Goal: Transaction & Acquisition: Purchase product/service

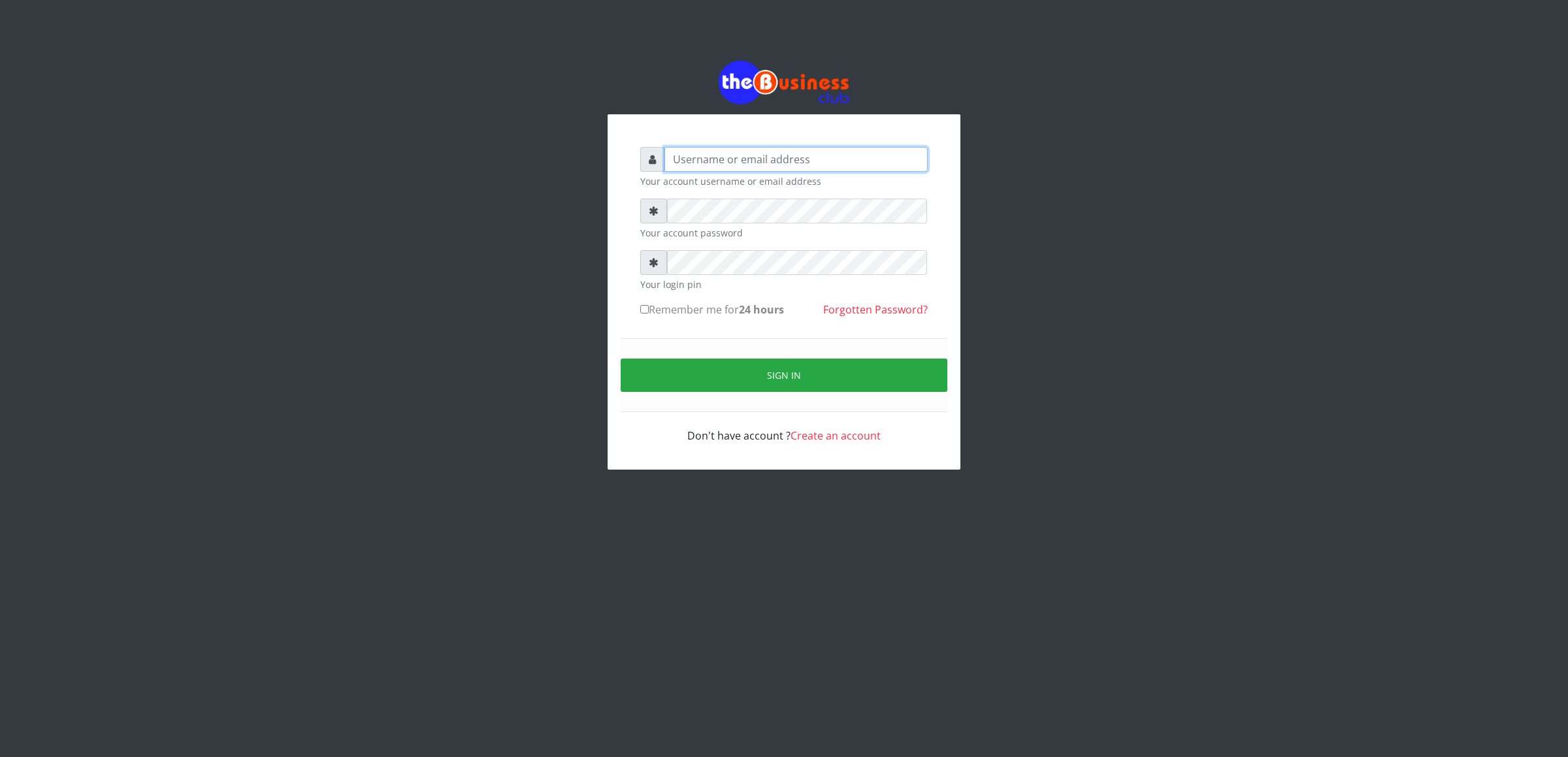
type input "cherpher"
click at [753, 371] on button "Sign in" at bounding box center [784, 375] width 327 height 33
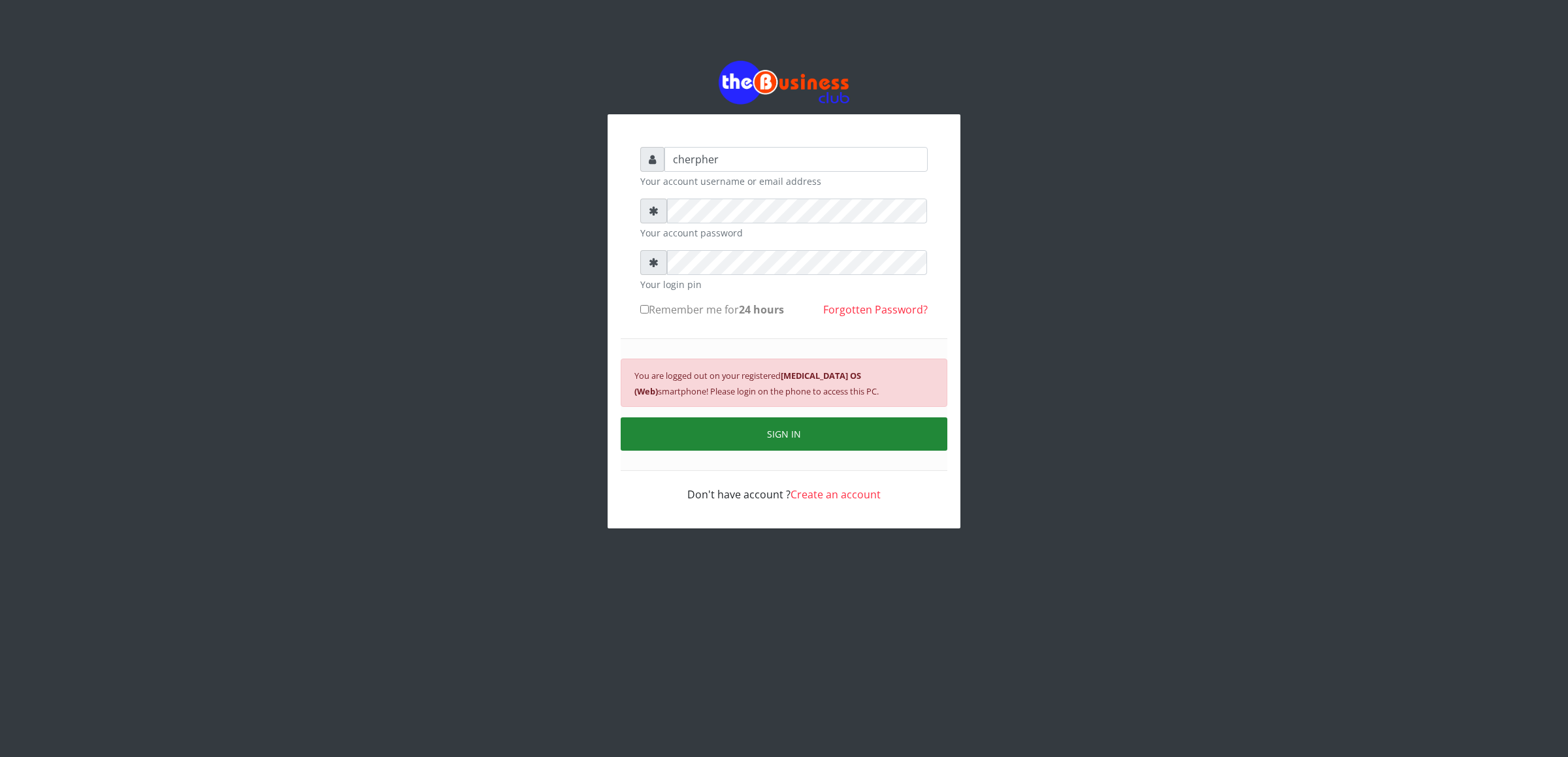
click at [792, 436] on button "SIGN IN" at bounding box center [784, 433] width 327 height 33
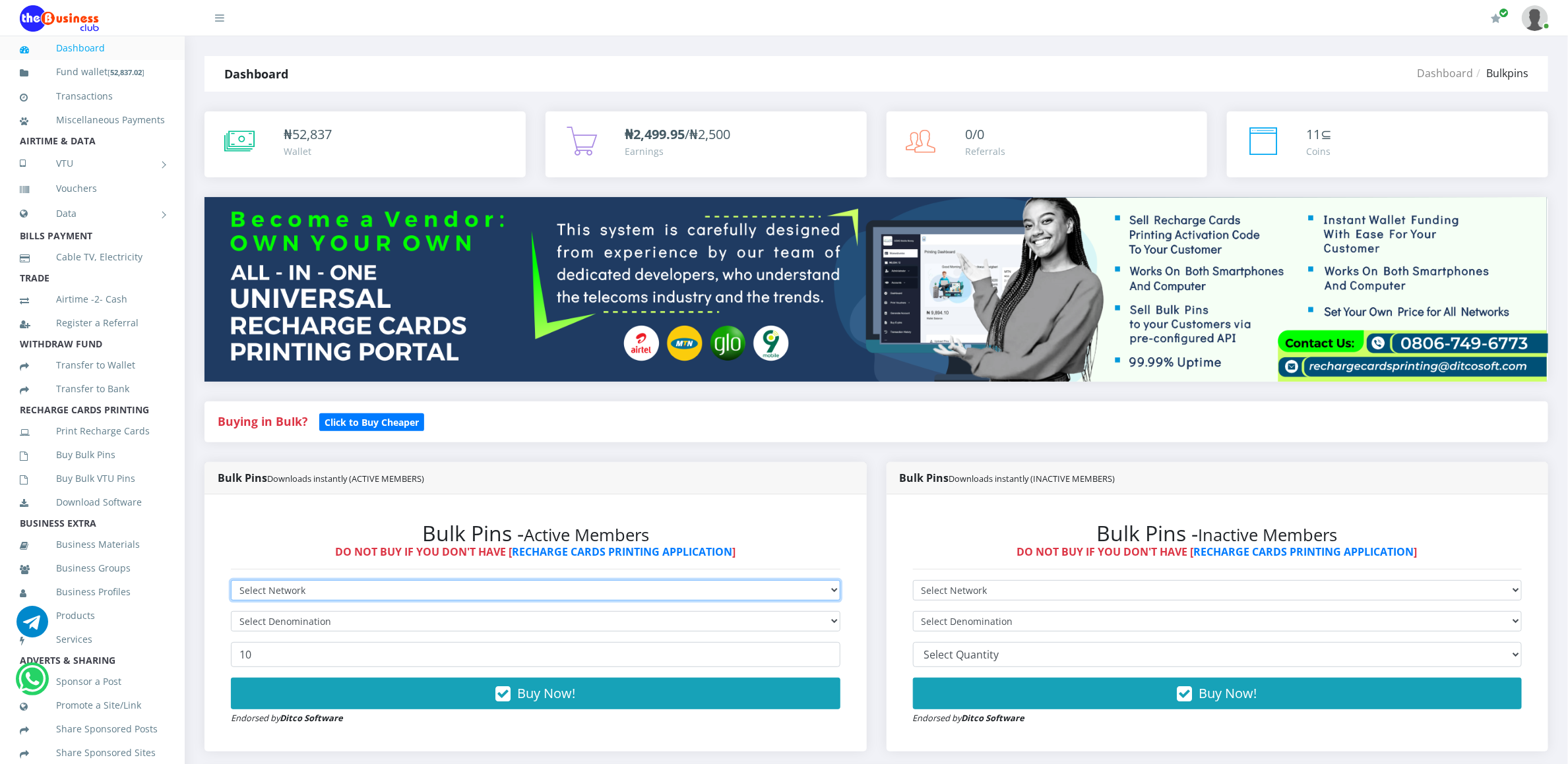
click at [245, 596] on select "Select Network MTN Globacom 9Mobile Airtel" at bounding box center [536, 590] width 610 height 20
select select "MTN"
click at [231, 583] on select "Select Network MTN Globacom 9Mobile Airtel" at bounding box center [536, 590] width 610 height 20
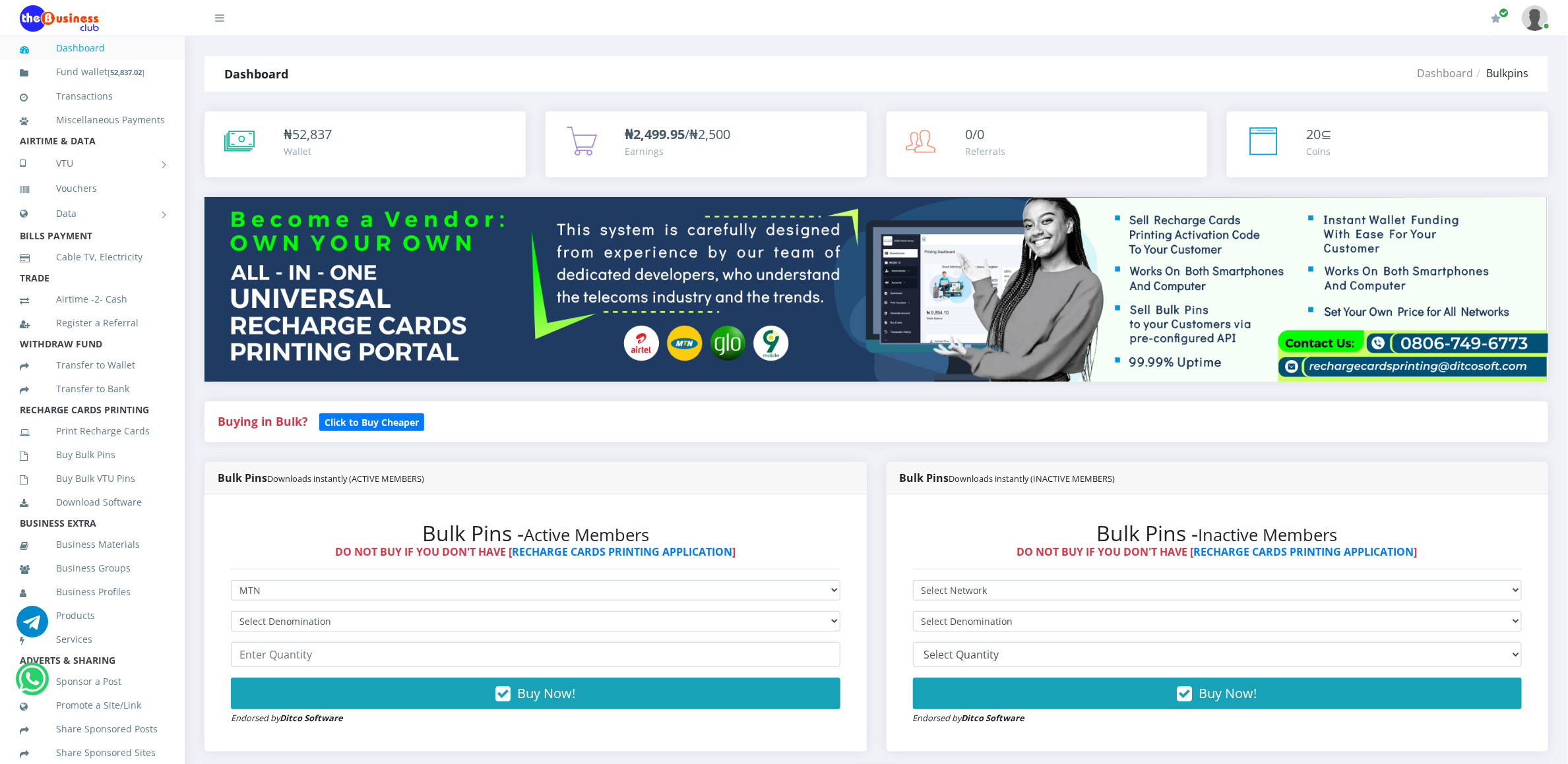
click at [261, 612] on form "Select Network MTN Globacom 9Mobile Airtel Select Denomination MTN NGN100 - ₦96…" at bounding box center [536, 652] width 610 height 145
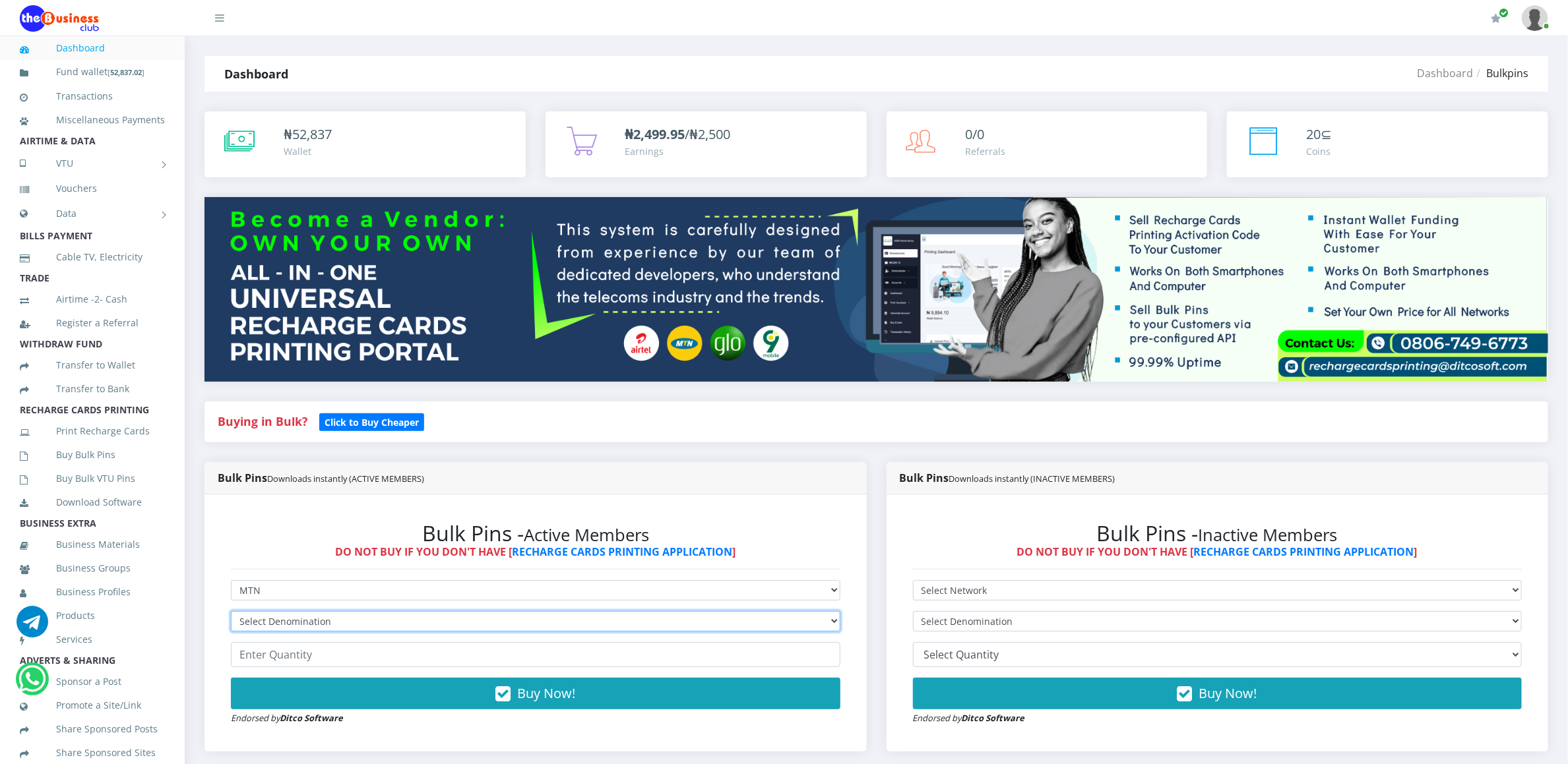
click at [261, 624] on select "Select Denomination MTN NGN100 - ₦96.94 MTN NGN200 - ₦193.88 MTN NGN400 - ₦387.…" at bounding box center [536, 621] width 610 height 20
select select "96.94-100"
click at [231, 614] on select "Select Denomination MTN NGN100 - ₦96.94 MTN NGN200 - ₦193.88 MTN NGN400 - ₦387.…" at bounding box center [536, 621] width 610 height 20
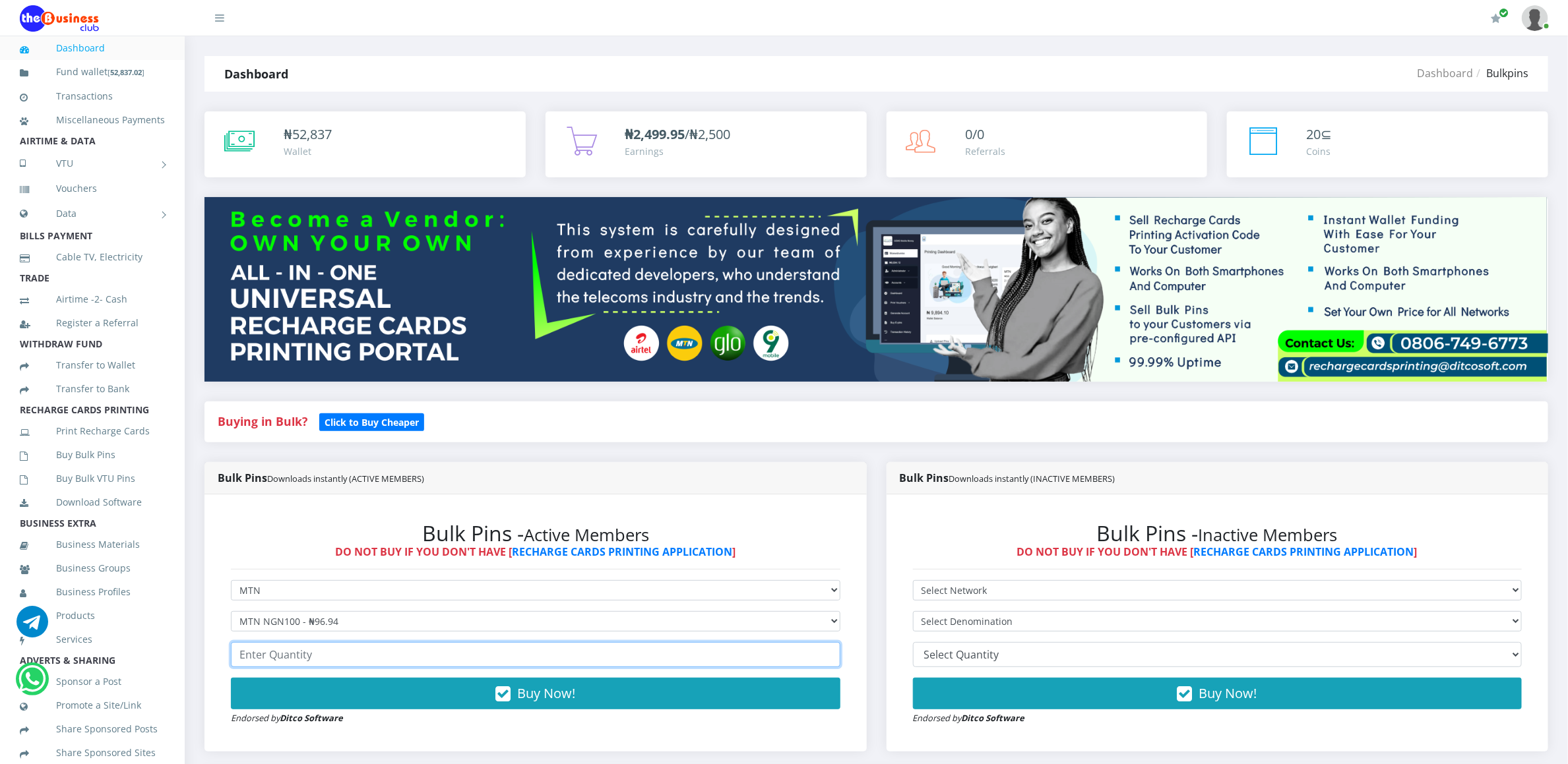
click at [337, 647] on input "number" at bounding box center [536, 655] width 610 height 25
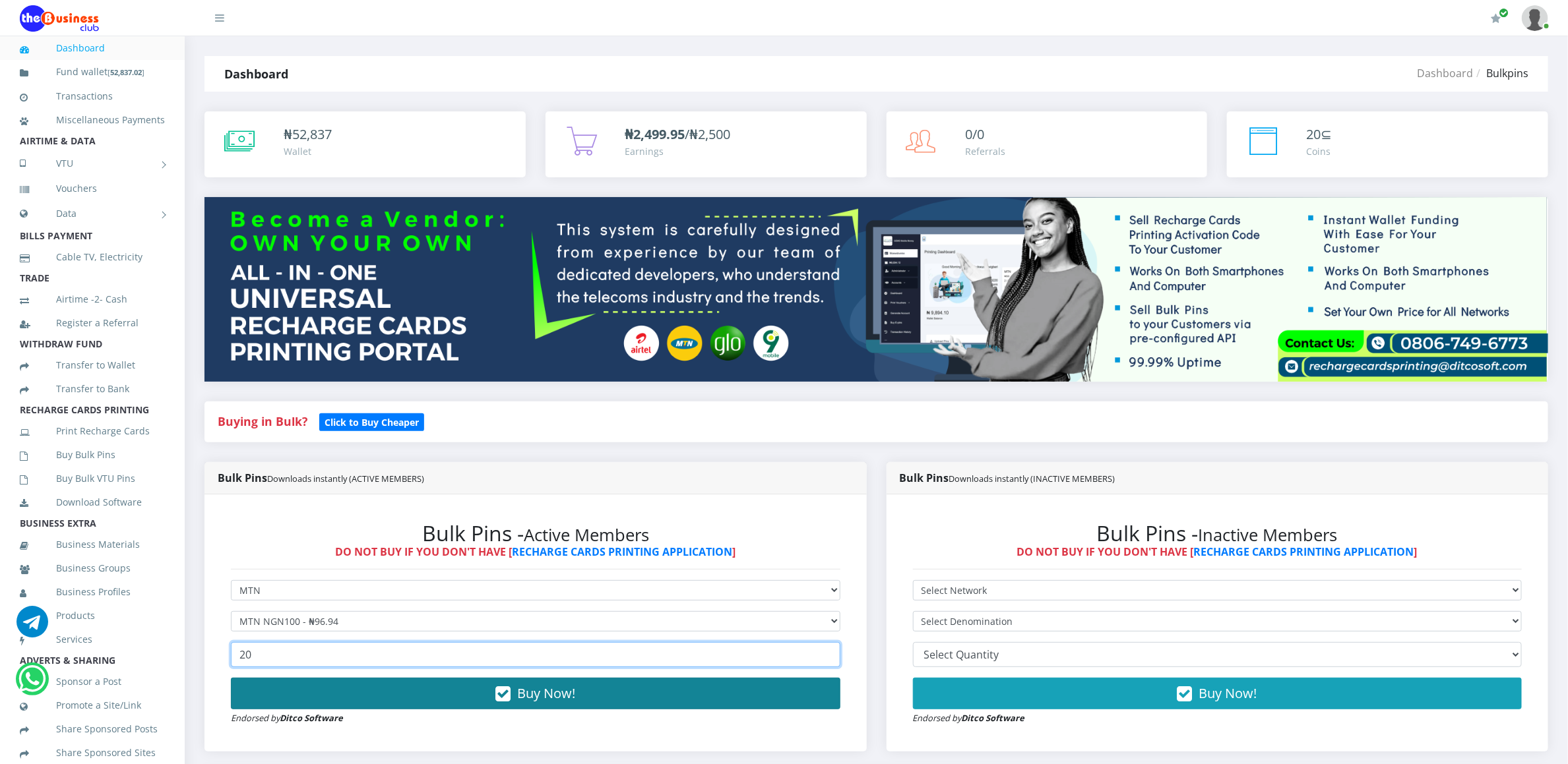
type input "20"
click at [315, 685] on button "Buy Now!" at bounding box center [536, 693] width 610 height 32
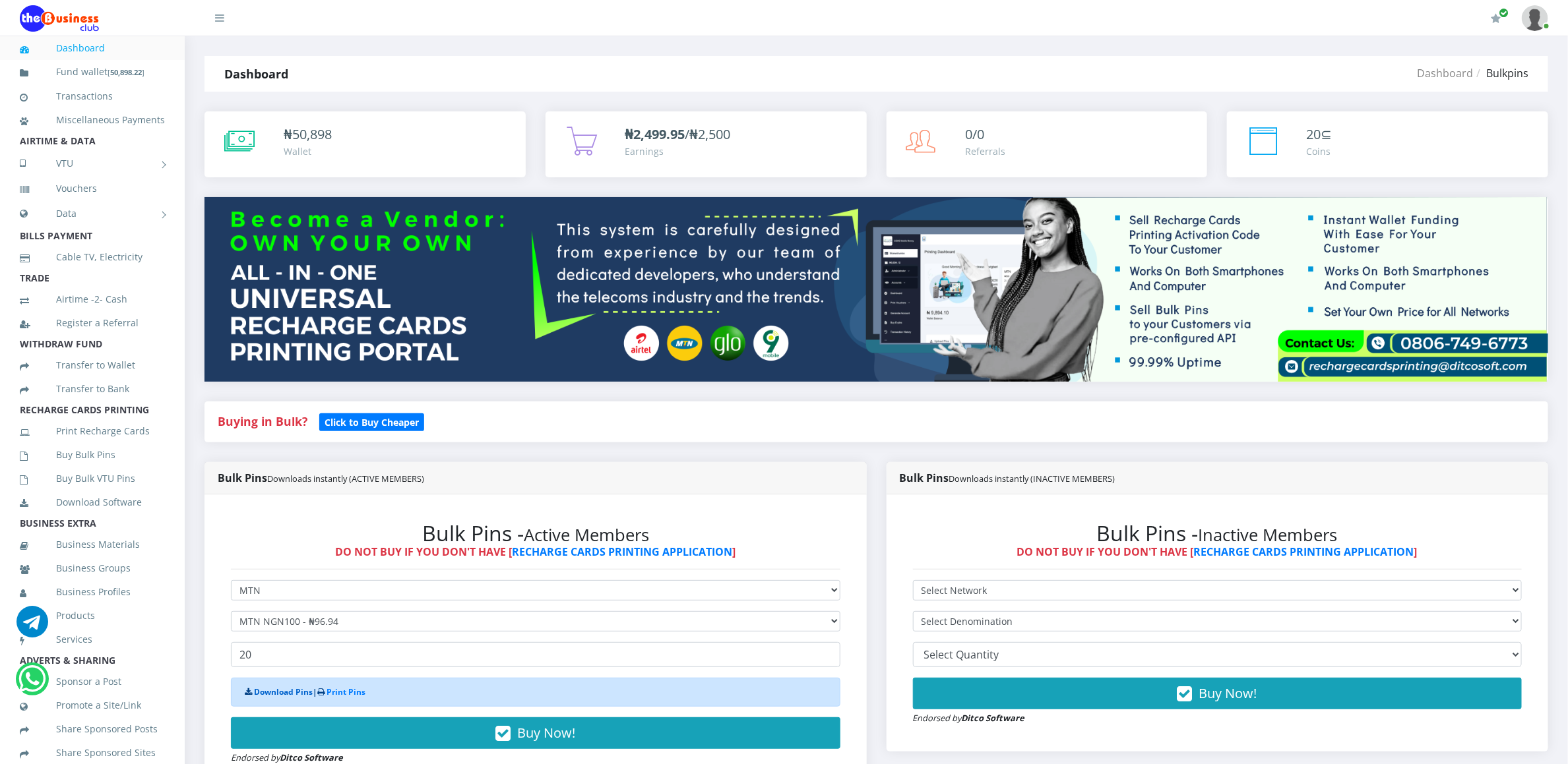
click at [292, 694] on link "Download Pins" at bounding box center [283, 692] width 59 height 11
click at [80, 458] on link "Buy Bulk Pins" at bounding box center [92, 455] width 145 height 30
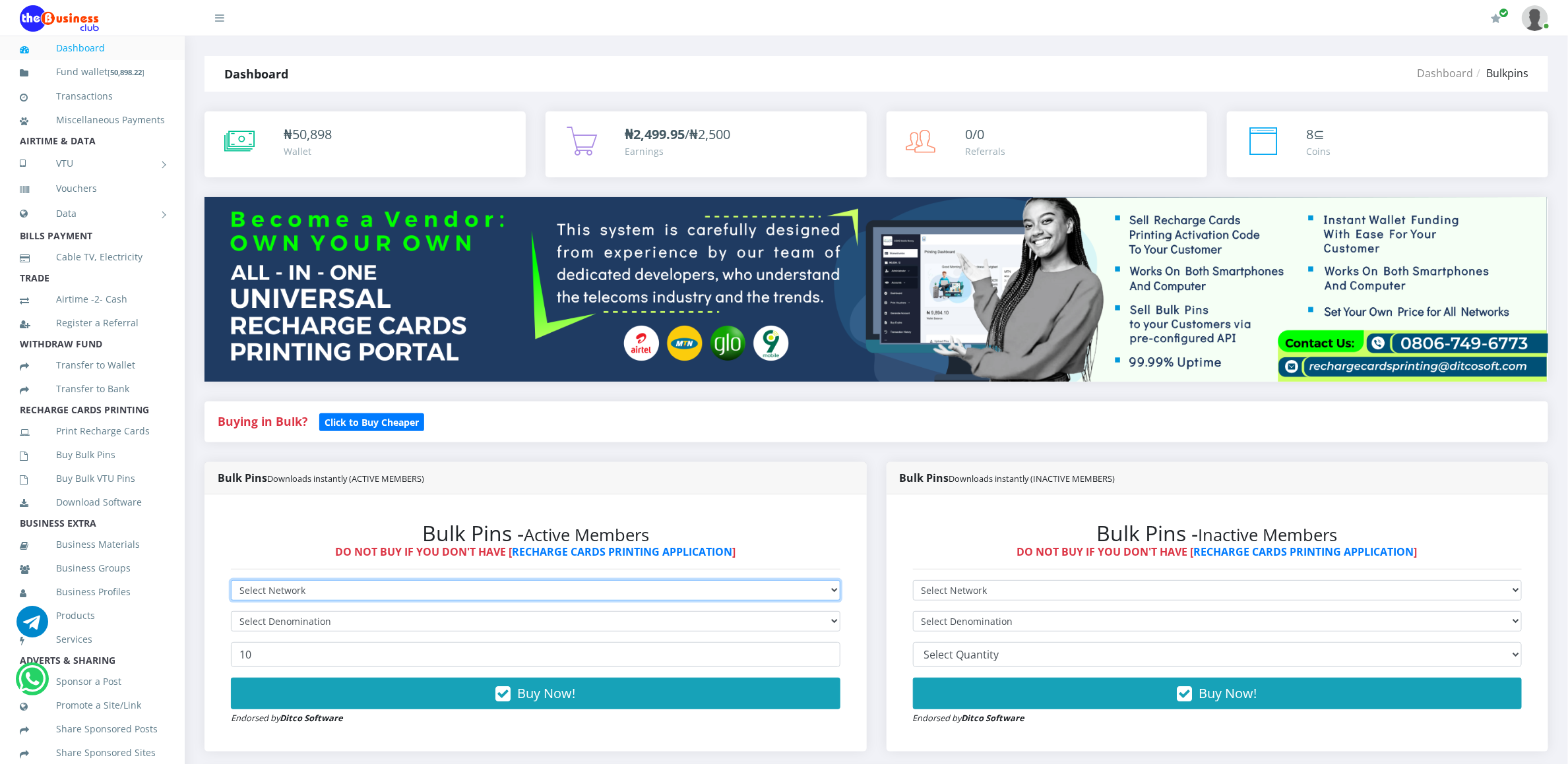
click at [266, 583] on select "Select Network MTN Globacom 9Mobile Airtel" at bounding box center [536, 590] width 610 height 20
select select "MTN"
click at [231, 583] on select "Select Network MTN Globacom 9Mobile Airtel" at bounding box center [536, 590] width 610 height 20
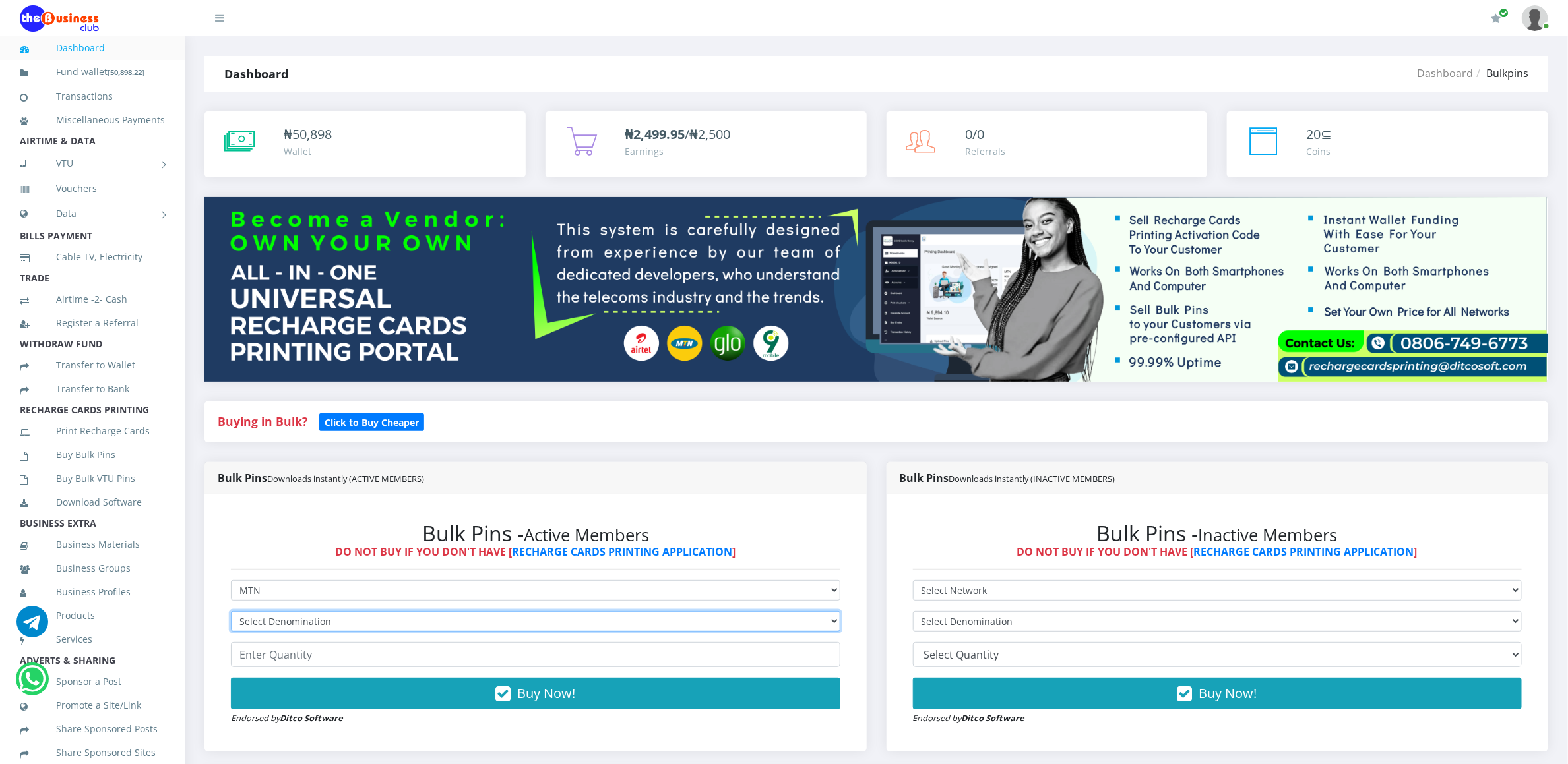
click at [275, 617] on select "Select Denomination MTN NGN100 - ₦96.94 MTN NGN200 - ₦193.88 MTN NGN400 - ₦387.…" at bounding box center [536, 621] width 610 height 20
select select "193.88-200"
click at [231, 614] on select "Select Denomination MTN NGN100 - ₦96.94 MTN NGN200 - ₦193.88 MTN NGN400 - ₦387.…" at bounding box center [536, 621] width 610 height 20
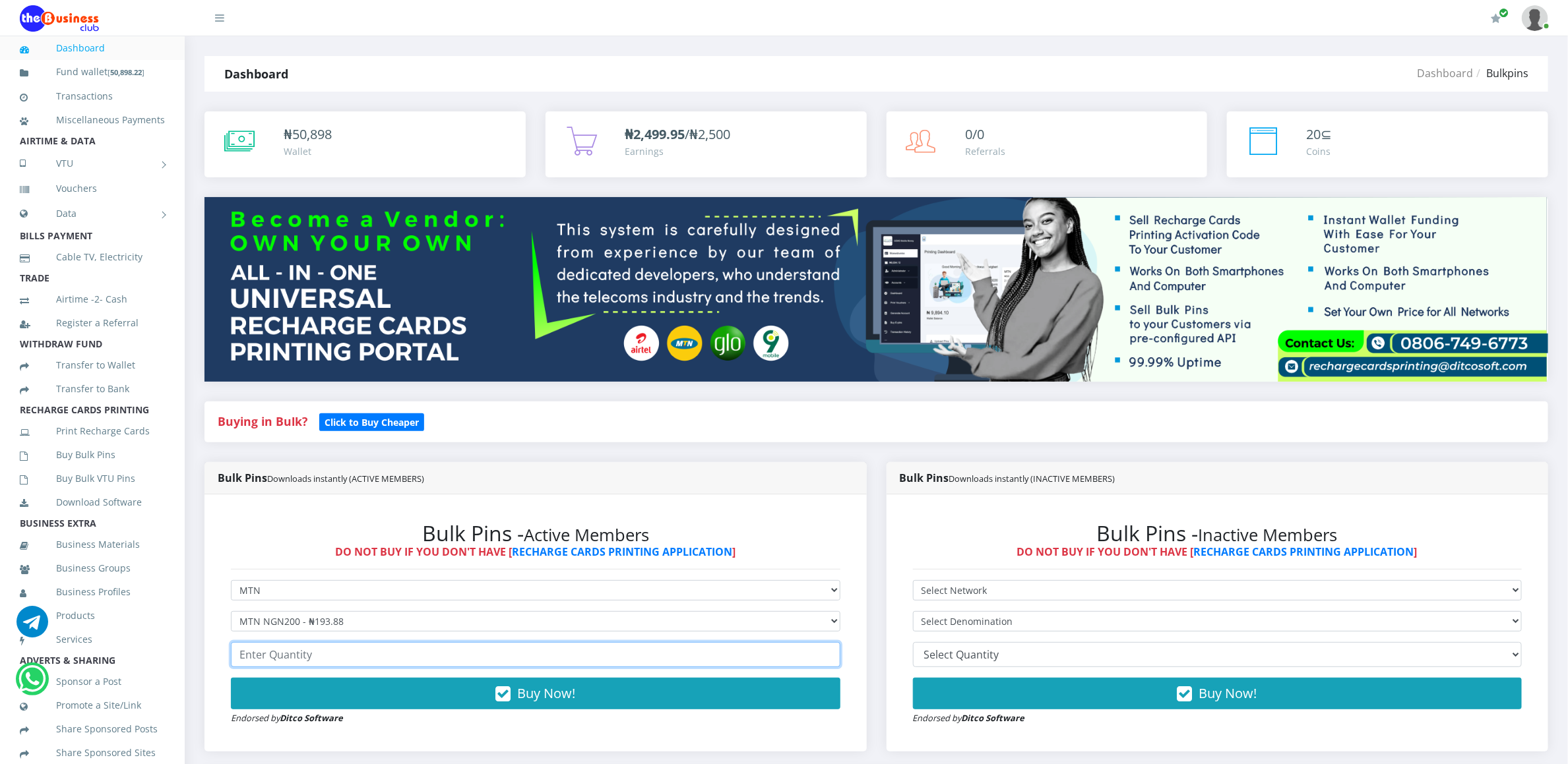
click at [252, 653] on input "number" at bounding box center [536, 655] width 610 height 25
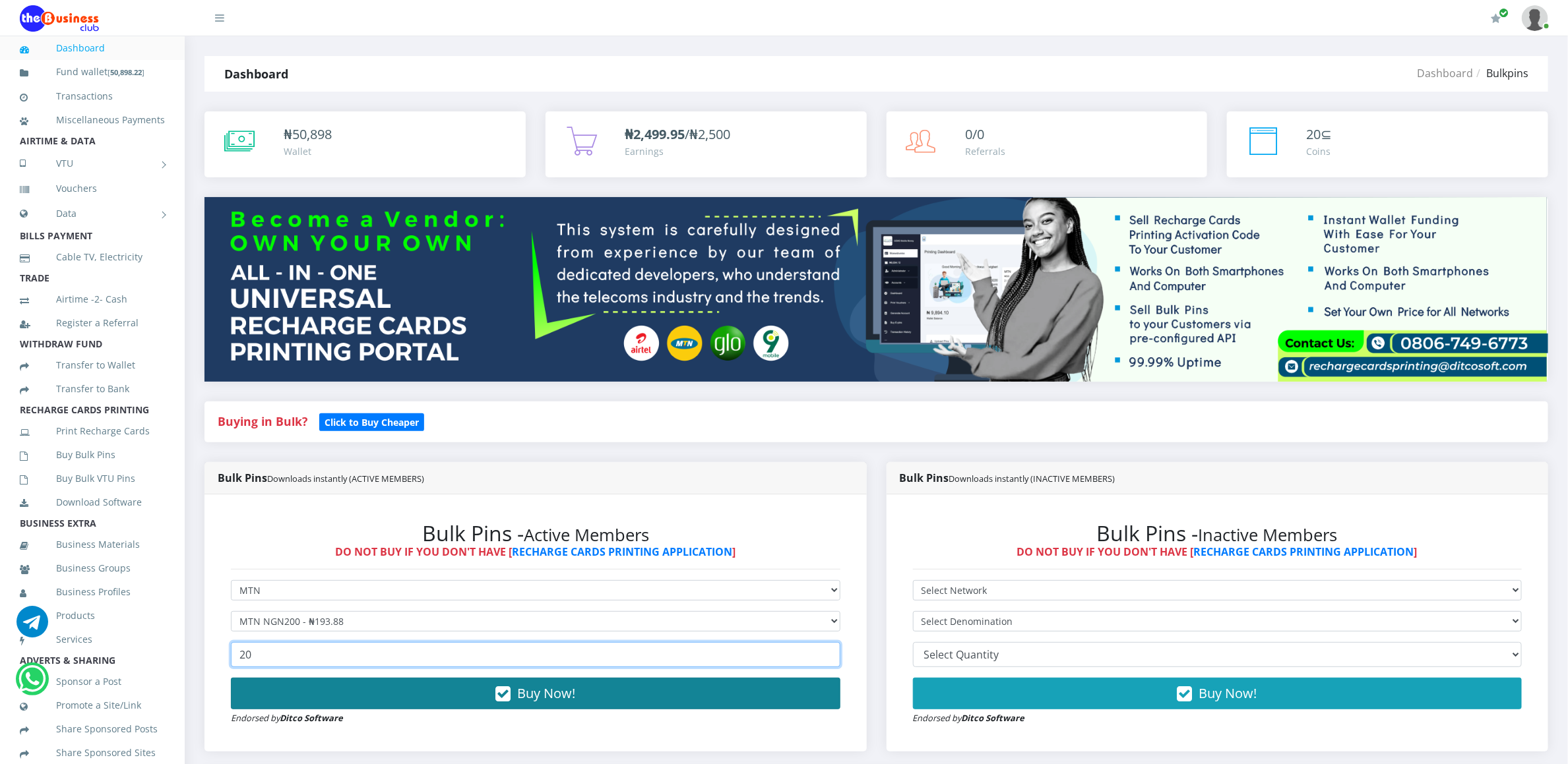
type input "20"
click at [259, 686] on button "Buy Now!" at bounding box center [536, 693] width 610 height 32
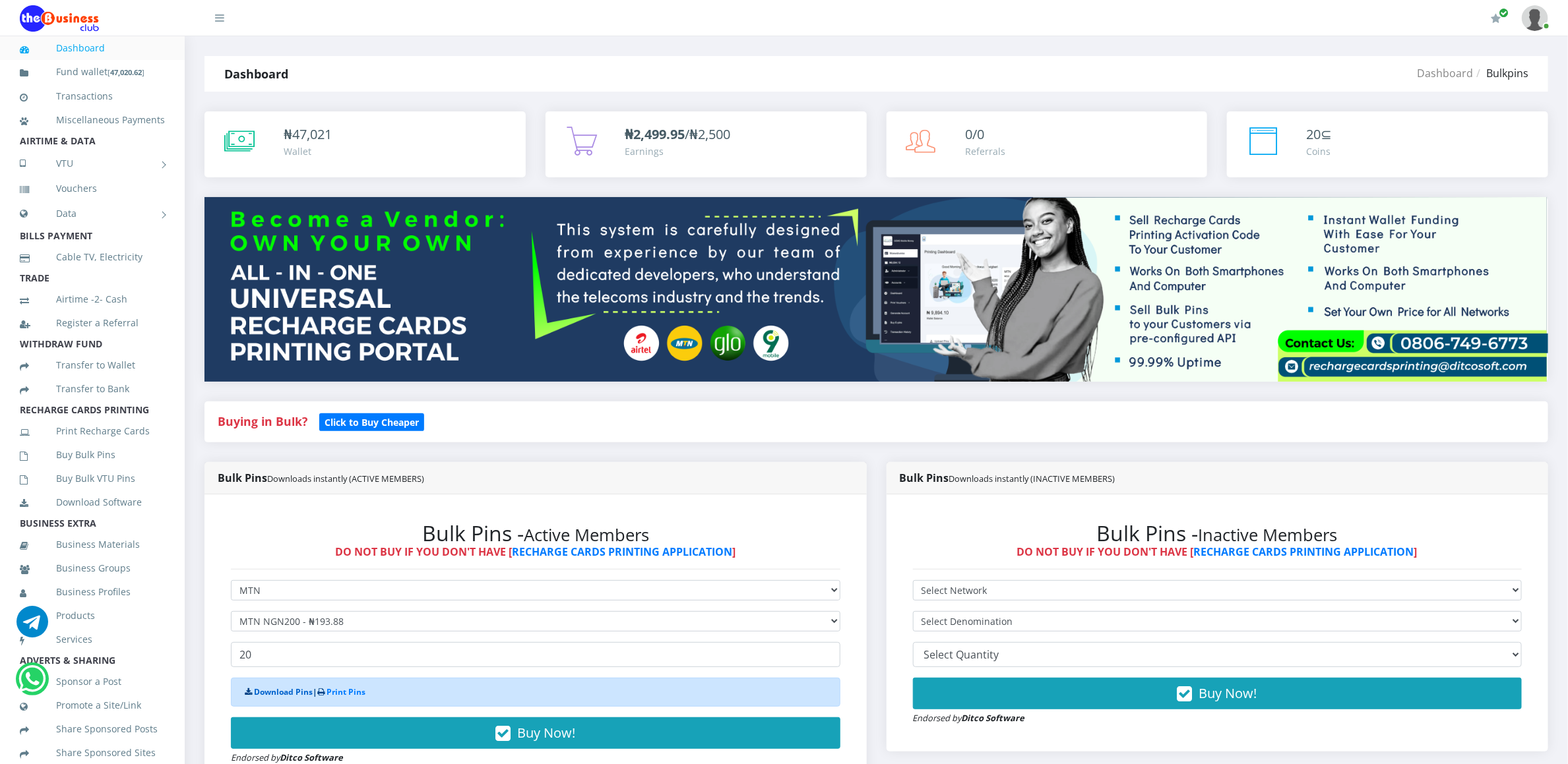
click at [272, 693] on link "Download Pins" at bounding box center [283, 692] width 59 height 11
click at [83, 467] on link "Buy Bulk Pins" at bounding box center [92, 455] width 145 height 30
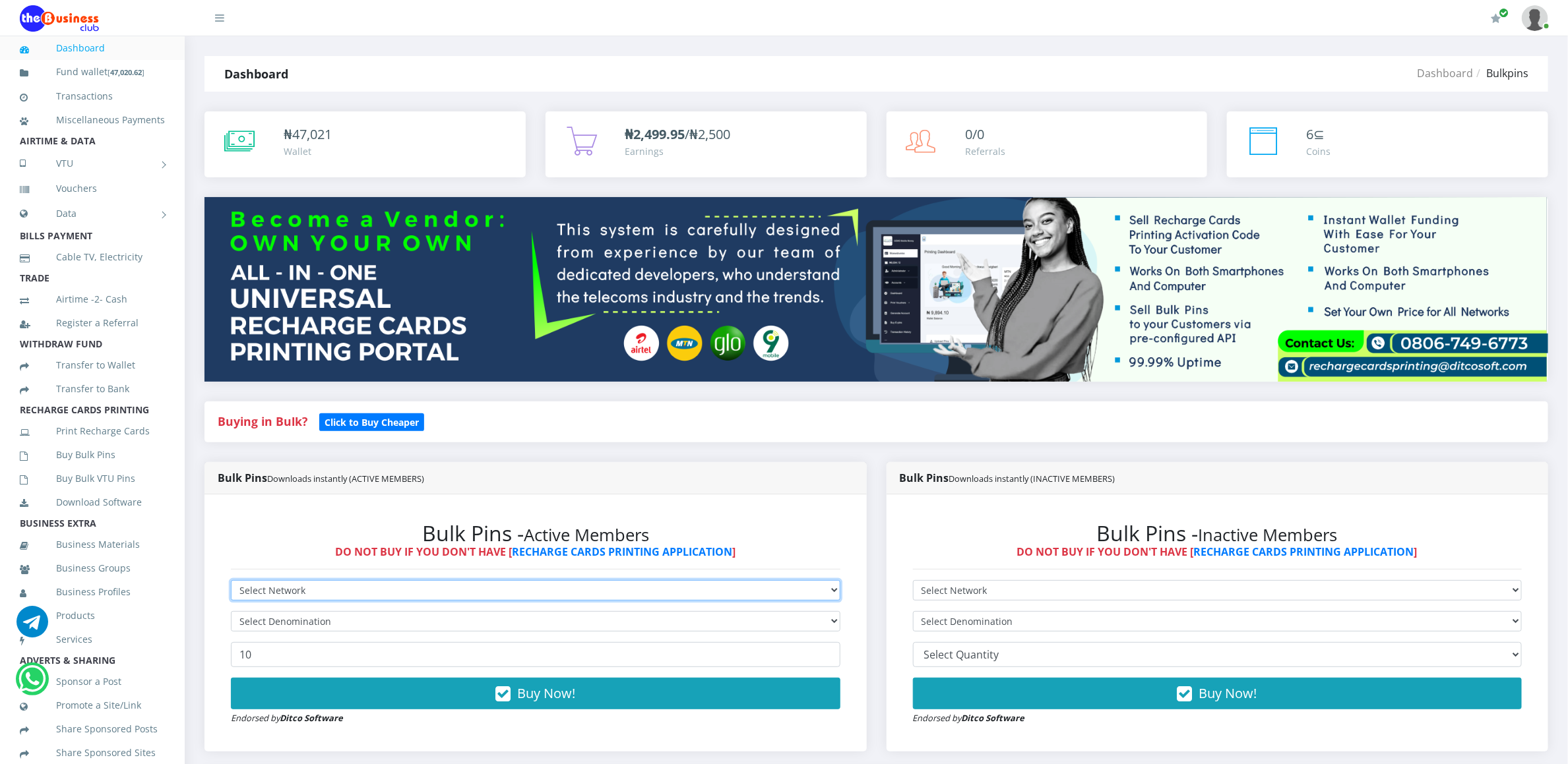
click at [265, 596] on select "Select Network MTN Globacom 9Mobile Airtel" at bounding box center [536, 590] width 610 height 20
select select "MTN"
click at [231, 583] on select "Select Network MTN Globacom 9Mobile Airtel" at bounding box center [536, 590] width 610 height 20
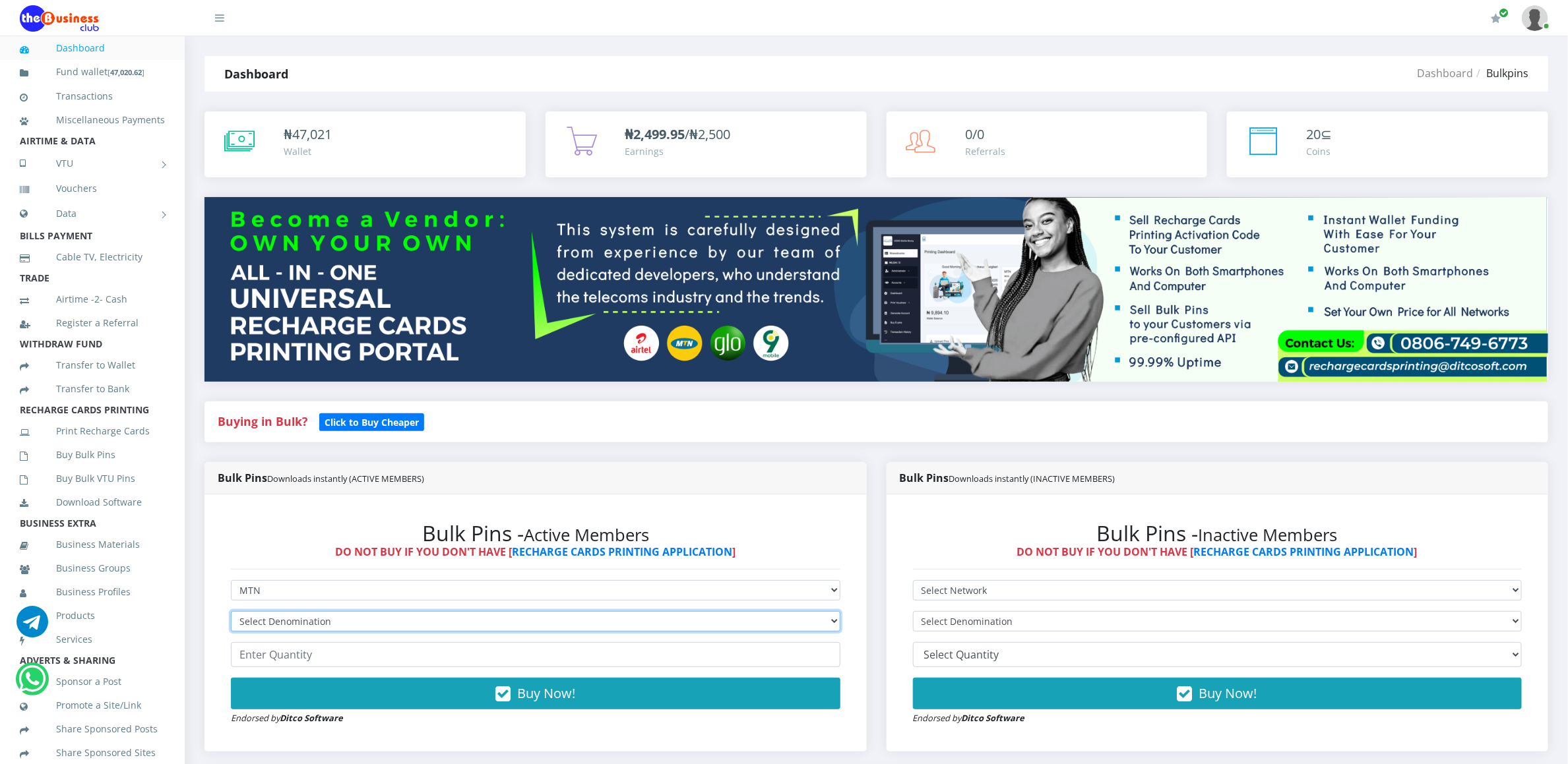
click at [266, 621] on select "Select Denomination MTN NGN100 - ₦96.94 MTN NGN200 - ₦193.88 MTN NGN400 - ₦387.…" at bounding box center [536, 621] width 610 height 20
click at [231, 614] on select "Select Denomination MTN NGN100 - ₦96.94 MTN NGN200 - ₦193.88 MTN NGN400 - ₦387.…" at bounding box center [536, 621] width 610 height 20
click at [283, 616] on select "Select Denomination MTN NGN100 - ₦96.94 MTN NGN200 - ₦193.88 MTN NGN400 - ₦387.…" at bounding box center [536, 621] width 610 height 20
select select "484.7-500"
click at [231, 614] on select "Select Denomination MTN NGN100 - ₦96.94 MTN NGN200 - ₦193.88 MTN NGN400 - ₦387.…" at bounding box center [536, 621] width 610 height 20
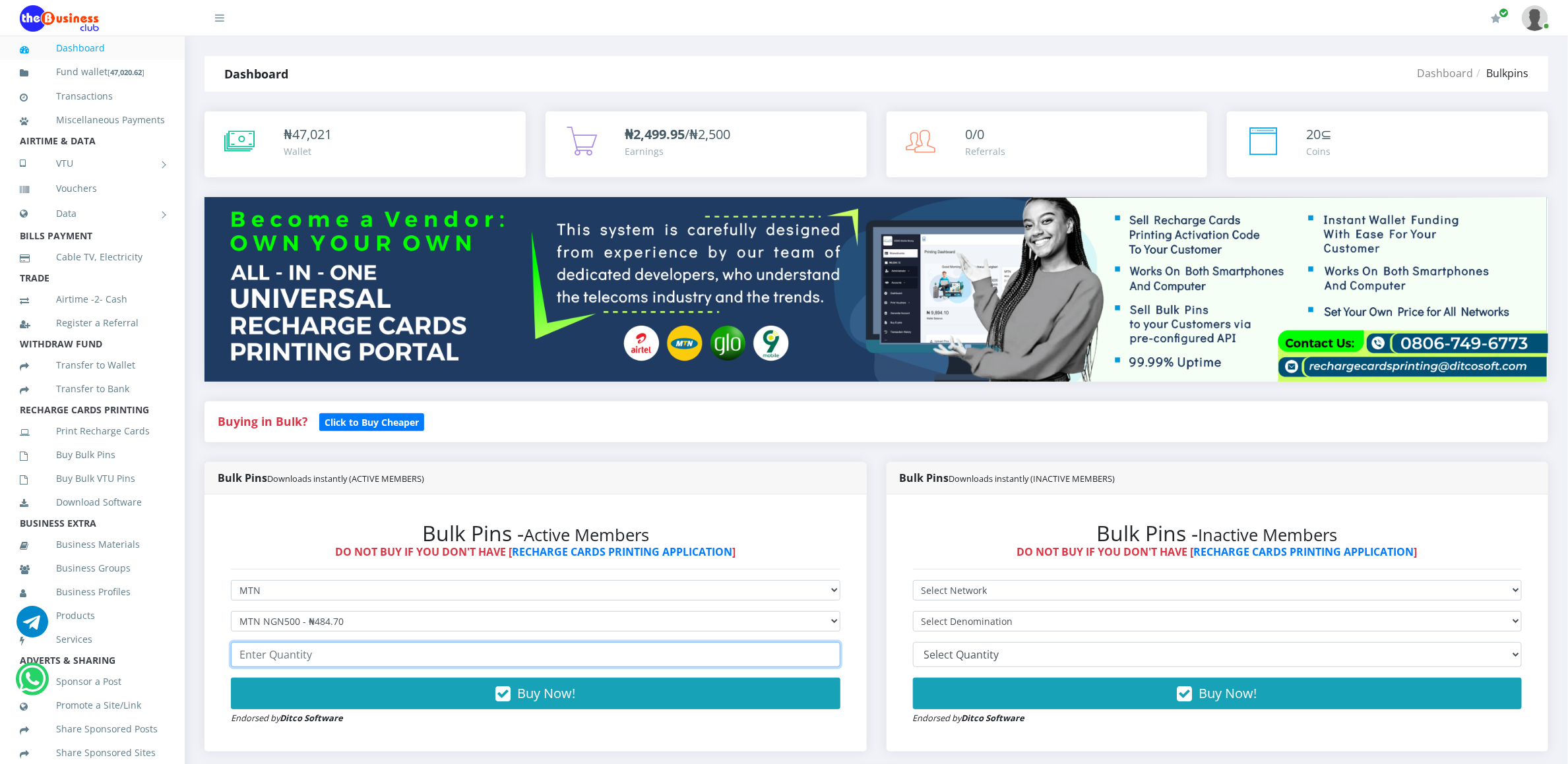
click at [260, 665] on input "number" at bounding box center [536, 655] width 610 height 25
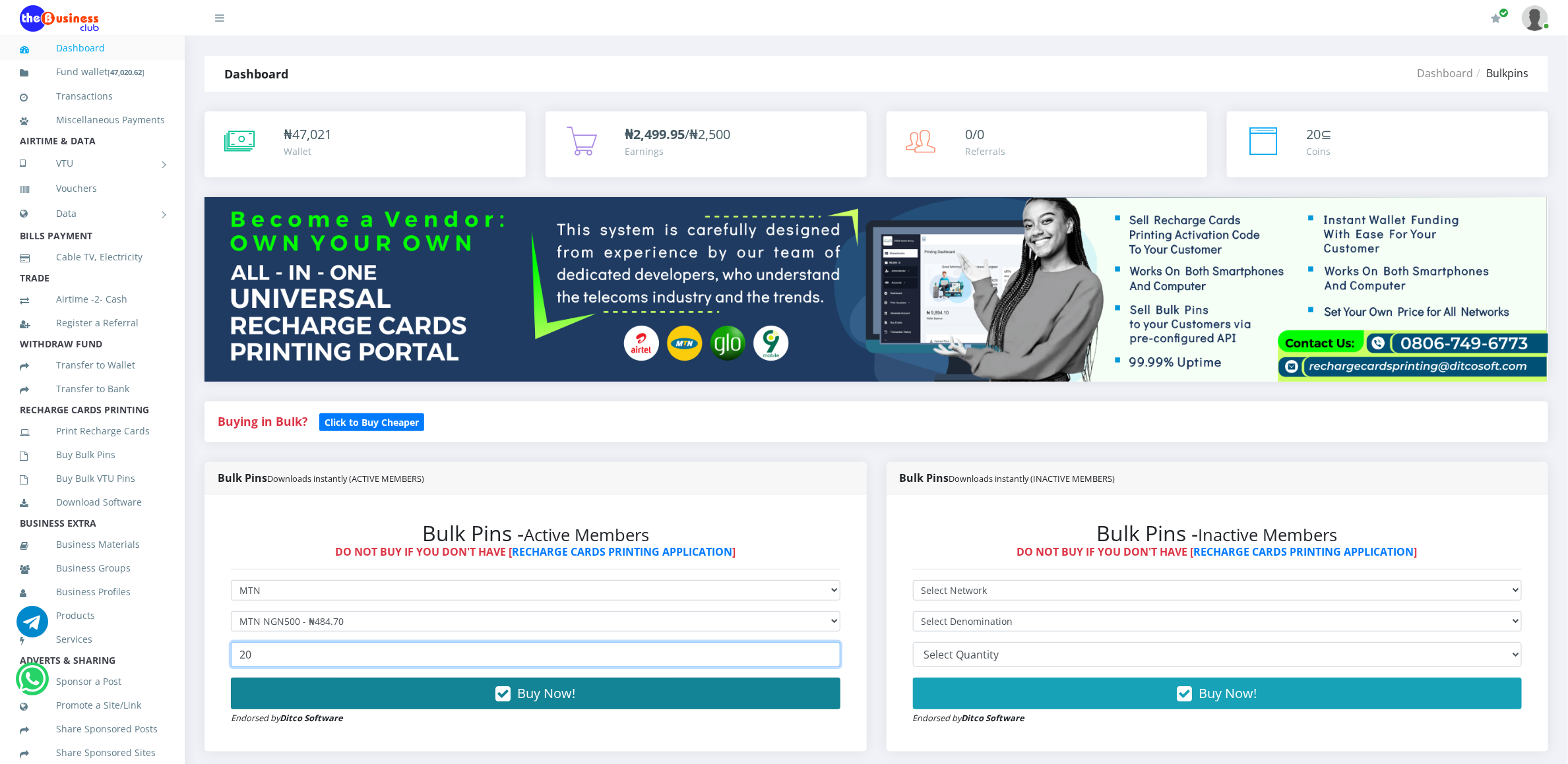
type input "20"
click at [256, 683] on button "Buy Now!" at bounding box center [536, 693] width 610 height 32
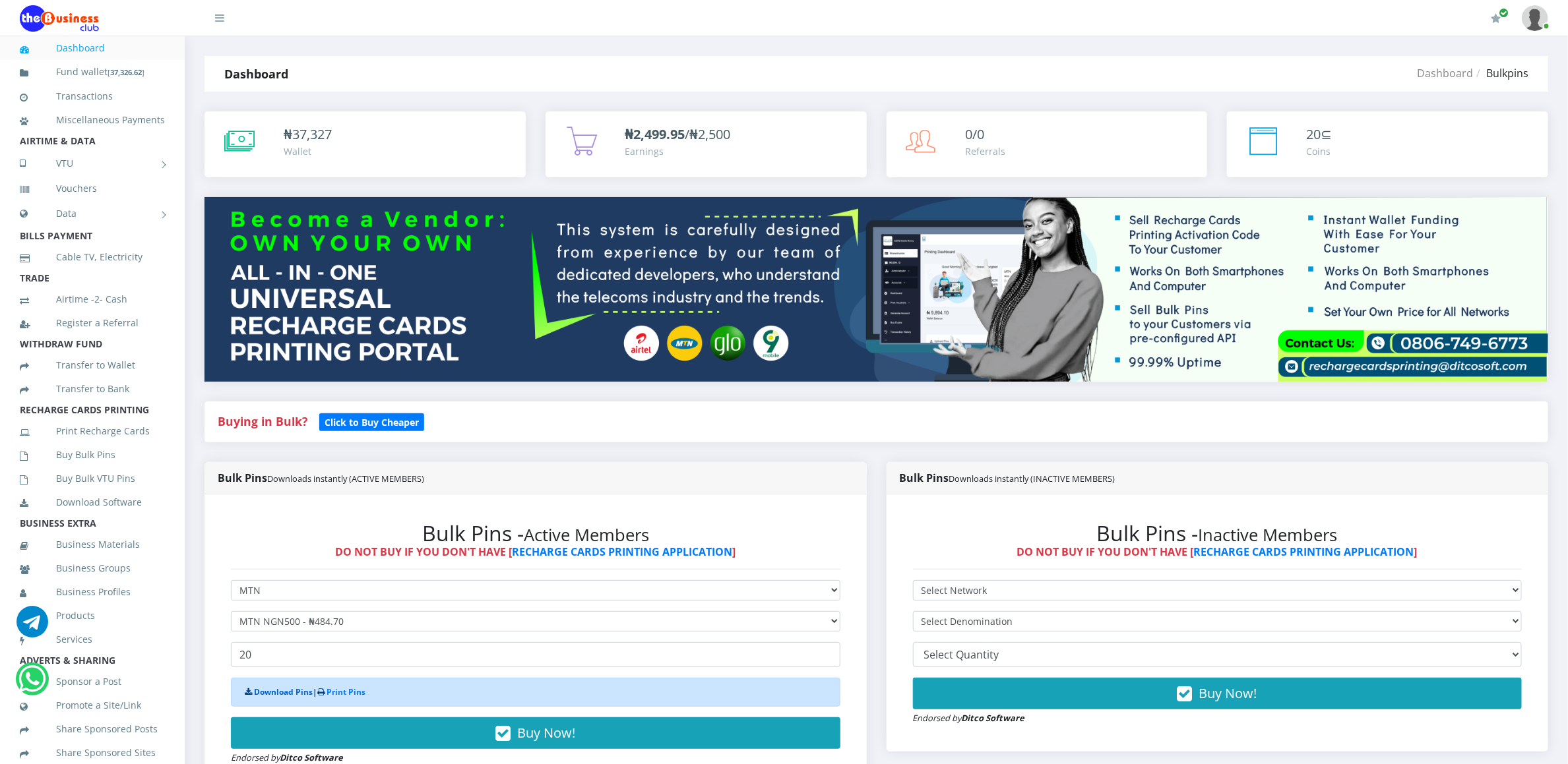
click at [289, 694] on link "Download Pins" at bounding box center [283, 692] width 59 height 11
click at [86, 458] on link "Buy Bulk Pins" at bounding box center [92, 455] width 145 height 30
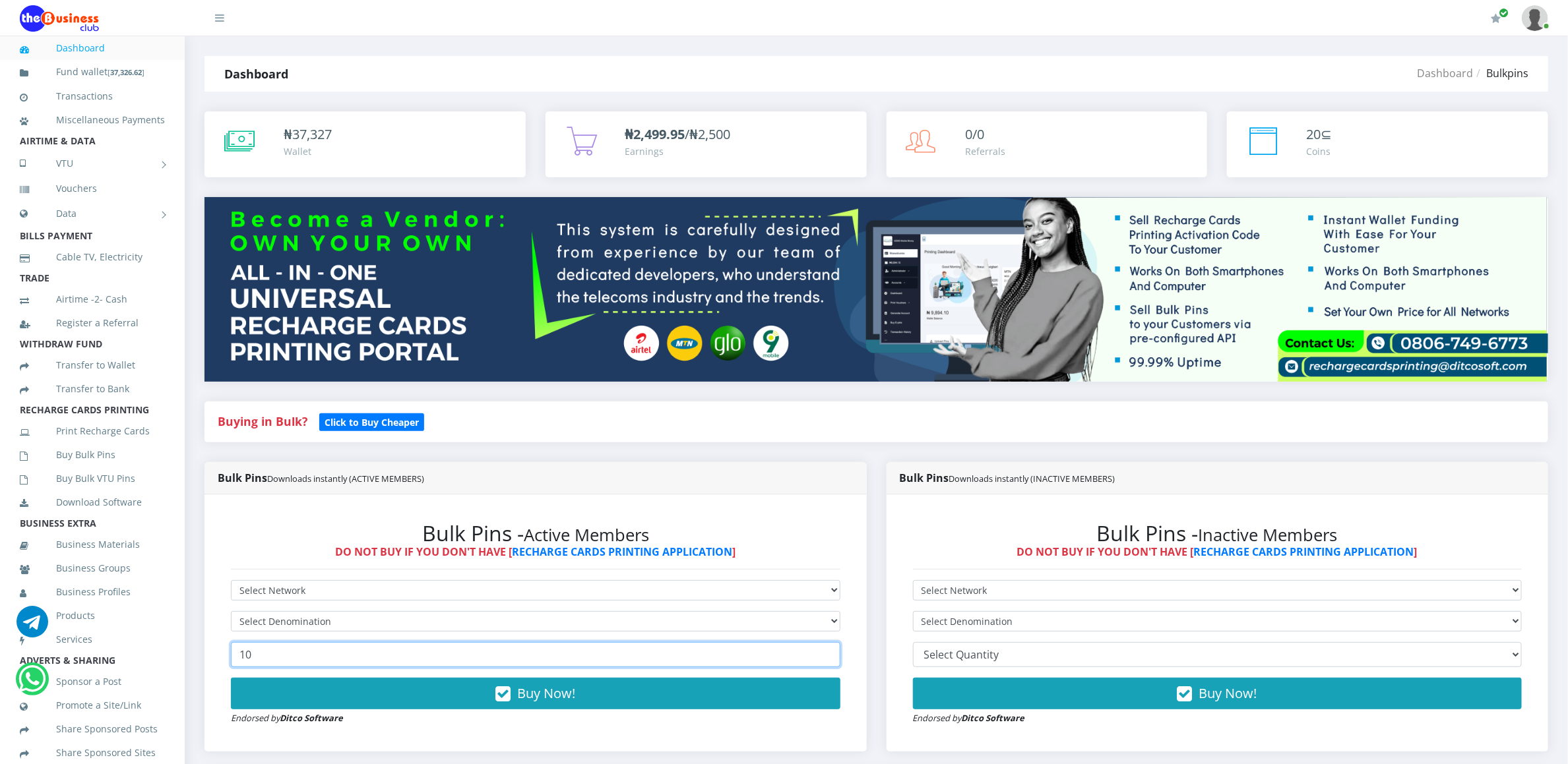
click at [279, 659] on input "10" at bounding box center [536, 655] width 610 height 25
click at [292, 552] on h6 "DO NOT BUY IF YOU DON'T HAVE [ RECHARGE CARDS PRINTING APPLICATION ]" at bounding box center [536, 552] width 610 height 12
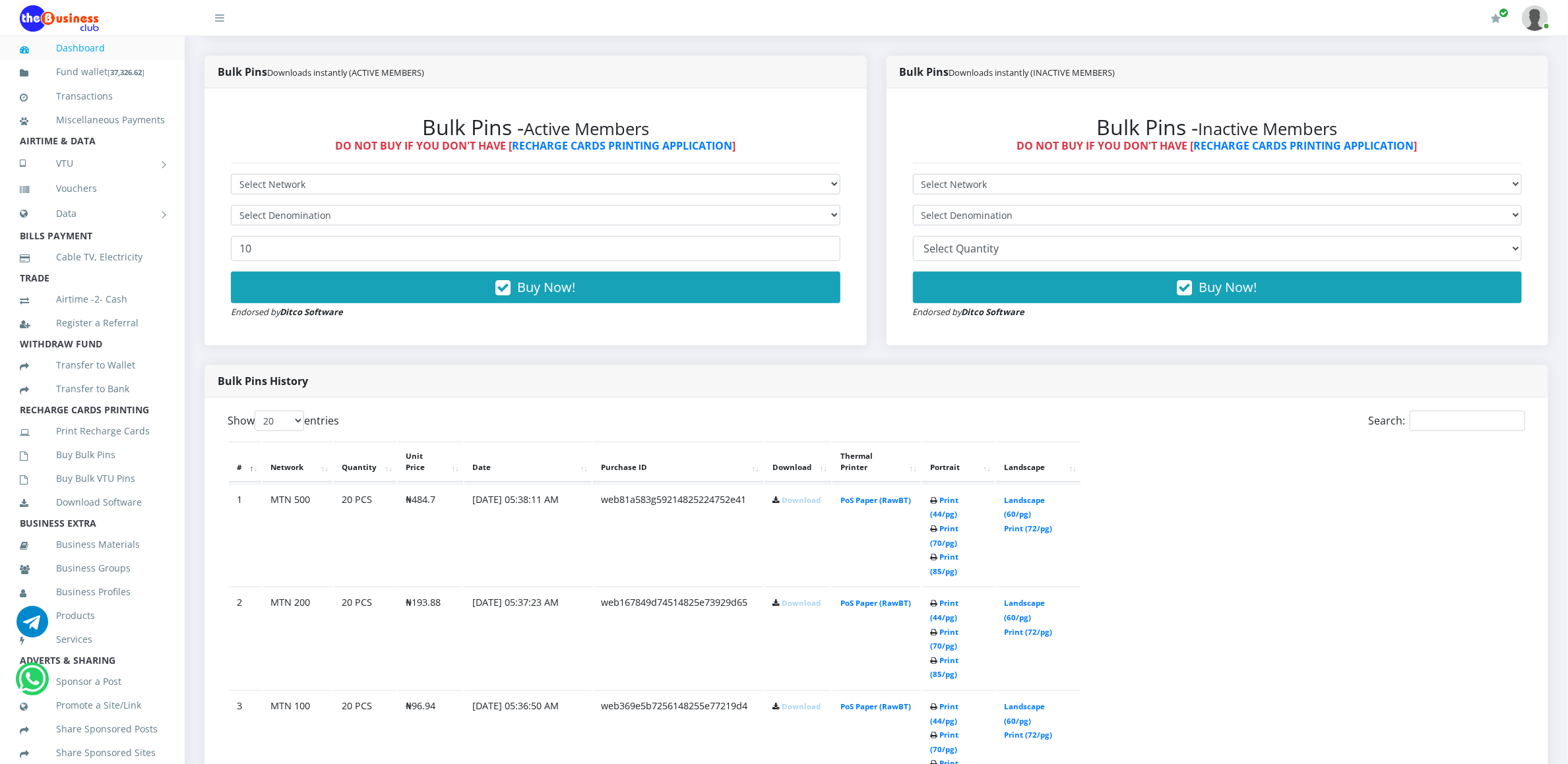
scroll to position [435, 0]
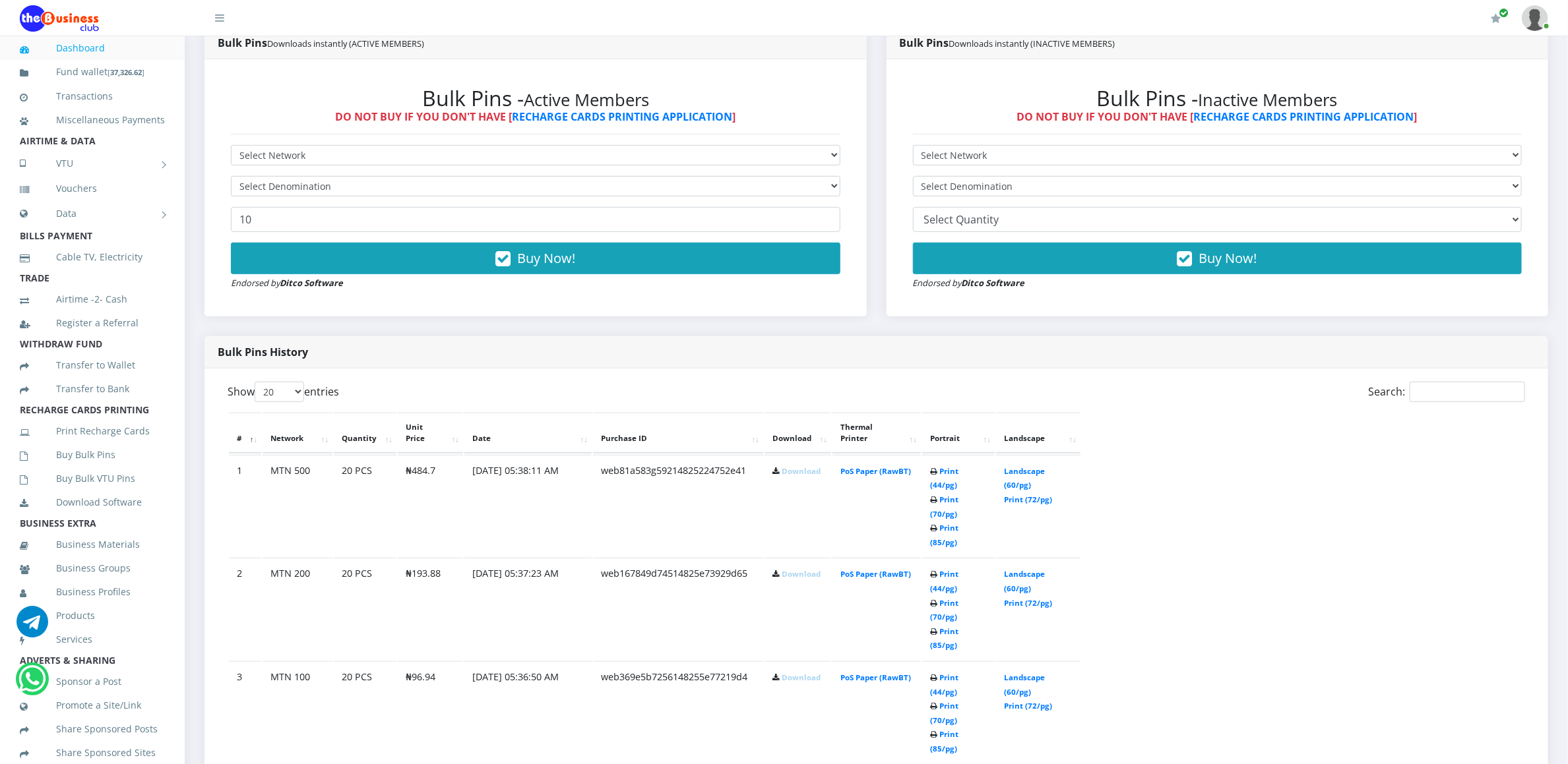
click at [787, 466] on link "Download" at bounding box center [801, 471] width 39 height 10
click at [776, 571] on icon at bounding box center [776, 575] width 7 height 8
click at [787, 569] on link "Download" at bounding box center [801, 574] width 39 height 10
click at [792, 672] on link "Download" at bounding box center [801, 677] width 39 height 10
